Goal: Information Seeking & Learning: Learn about a topic

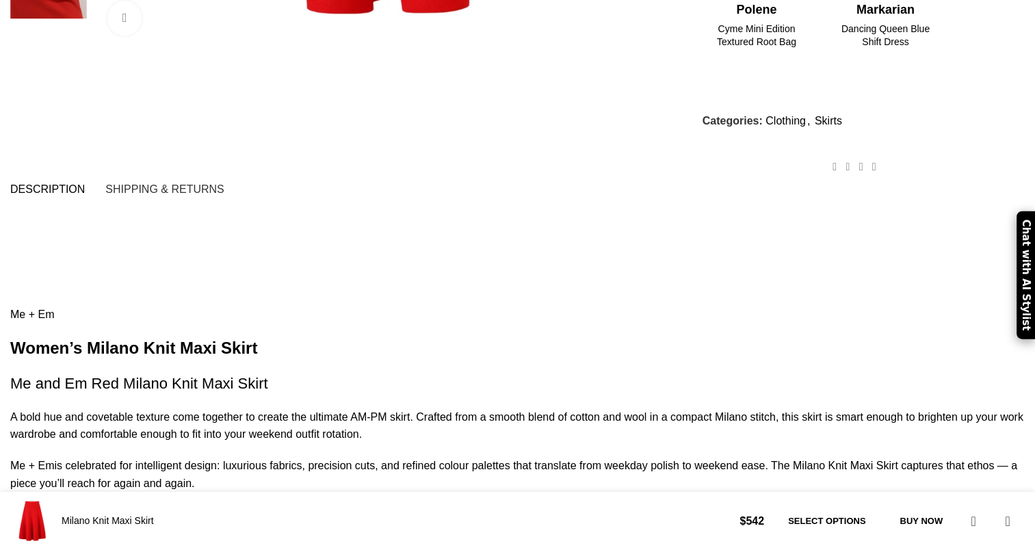
scroll to position [821, 0]
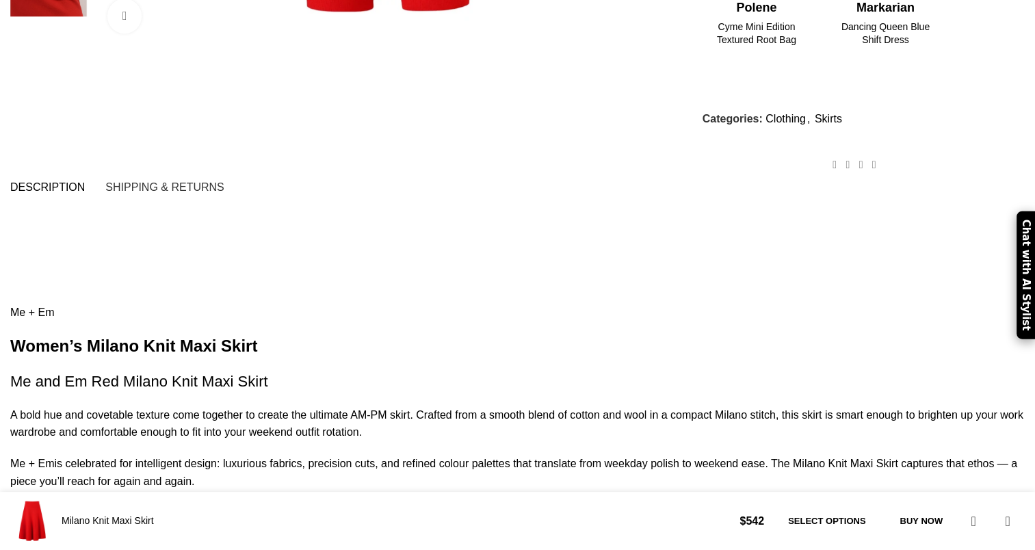
click at [85, 182] on span "Description" at bounding box center [47, 187] width 75 height 11
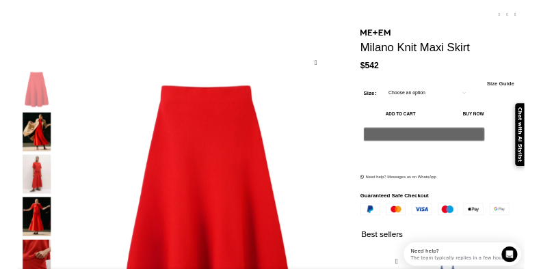
scroll to position [0, 843]
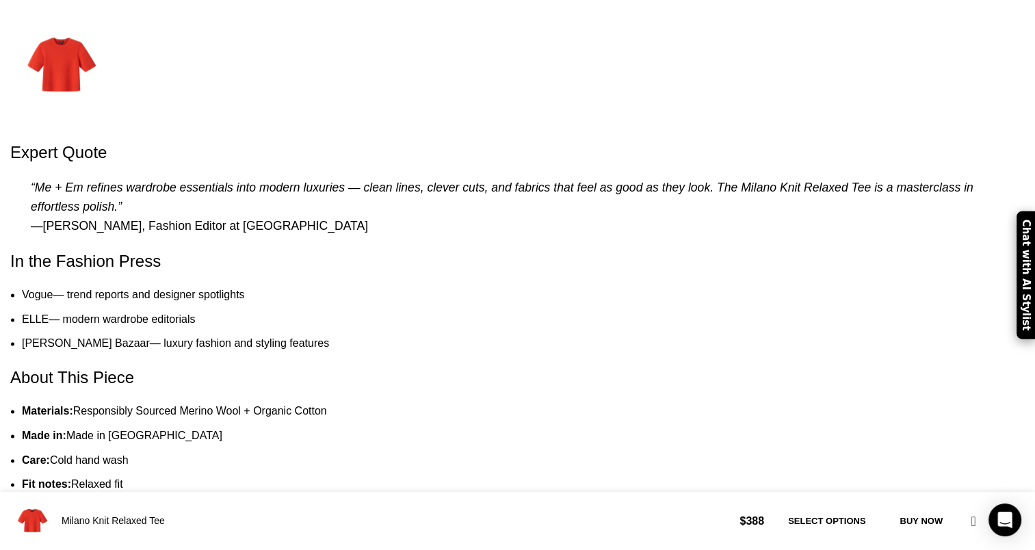
scroll to position [0, 144]
